Goal: Information Seeking & Learning: Learn about a topic

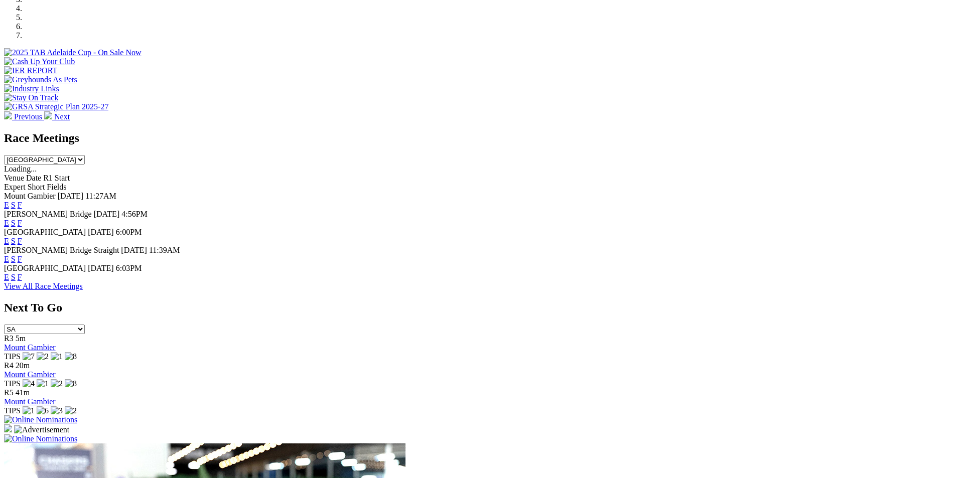
scroll to position [399, 0]
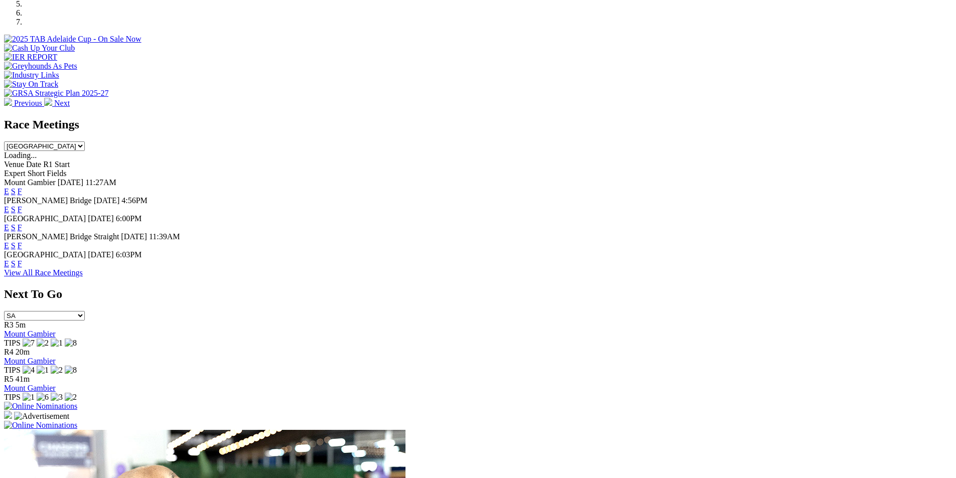
click at [22, 205] on link "F" at bounding box center [20, 209] width 5 height 9
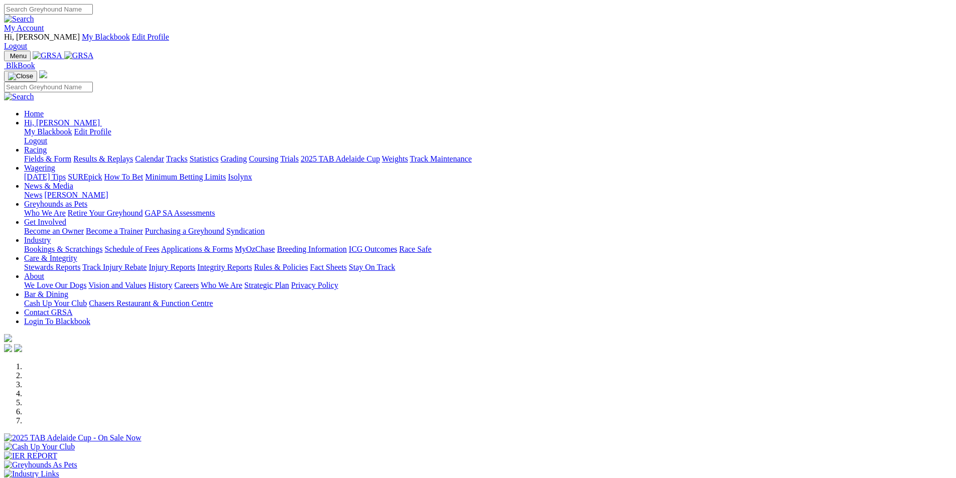
click at [219, 155] on link "Statistics" at bounding box center [204, 159] width 29 height 9
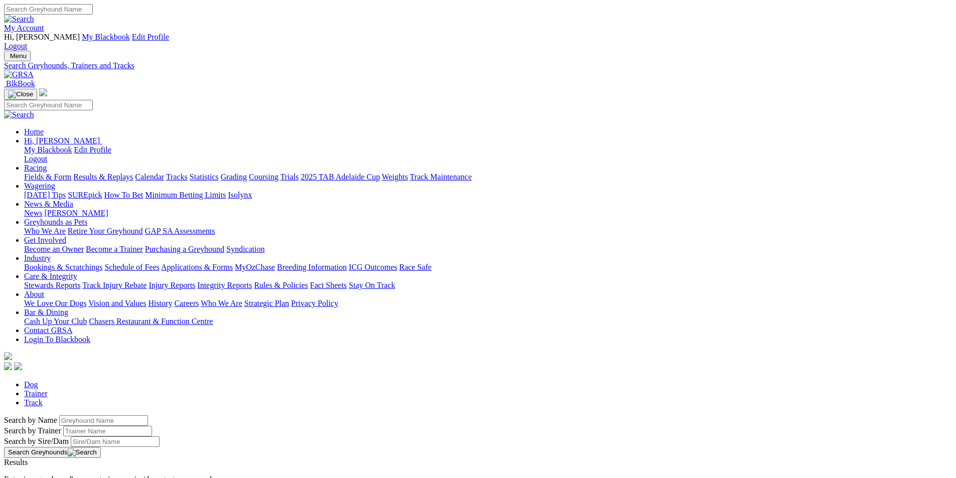
click at [148, 415] on input "Search by Greyhound name" at bounding box center [103, 420] width 89 height 11
type input "finniss cheers"
click at [101, 447] on button "Search Greyhounds" at bounding box center [52, 452] width 97 height 11
click at [52, 467] on link "Finniss Cheers" at bounding box center [28, 471] width 48 height 9
drag, startPoint x: 220, startPoint y: 170, endPoint x: 147, endPoint y: 170, distance: 73.8
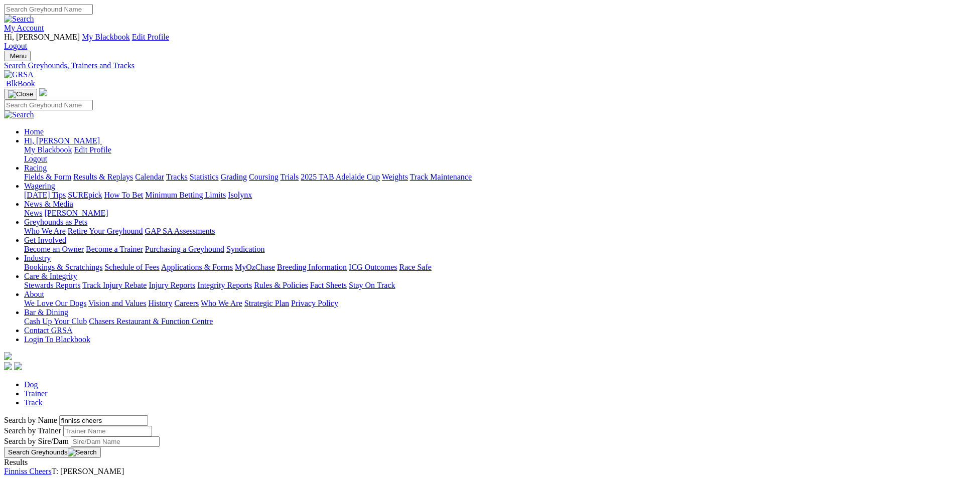
type input "mafia mistress"
click at [101, 447] on button "Search Greyhounds" at bounding box center [52, 452] width 97 height 11
click at [52, 467] on link "Mafia Mistress" at bounding box center [28, 471] width 48 height 9
drag, startPoint x: 213, startPoint y: 169, endPoint x: 164, endPoint y: 161, distance: 49.9
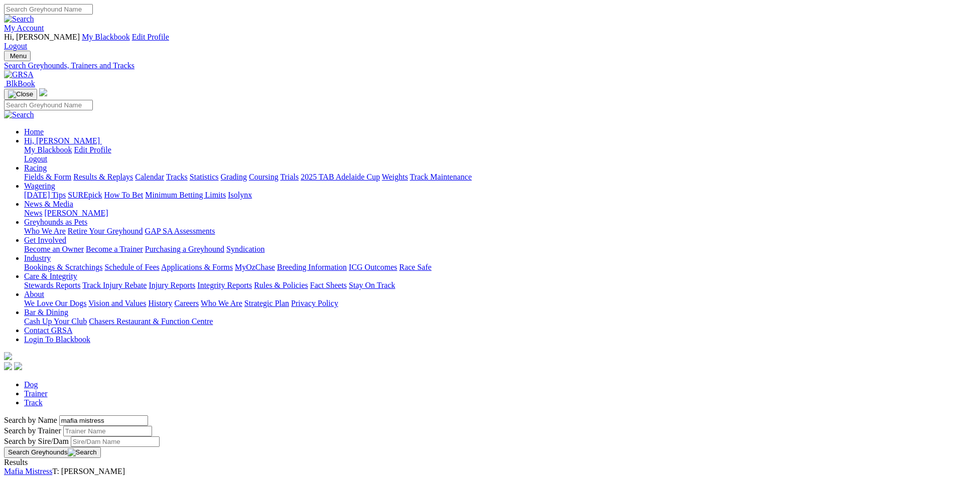
click at [164, 415] on div "Search by Name mafia mistress" at bounding box center [478, 420] width 948 height 11
type input "ava herrera"
click at [101, 447] on button "Search Greyhounds" at bounding box center [52, 452] width 97 height 11
click at [68, 467] on link "[PERSON_NAME]" at bounding box center [36, 471] width 64 height 9
drag, startPoint x: 204, startPoint y: 171, endPoint x: 121, endPoint y: 162, distance: 83.2
